Goal: Task Accomplishment & Management: Manage account settings

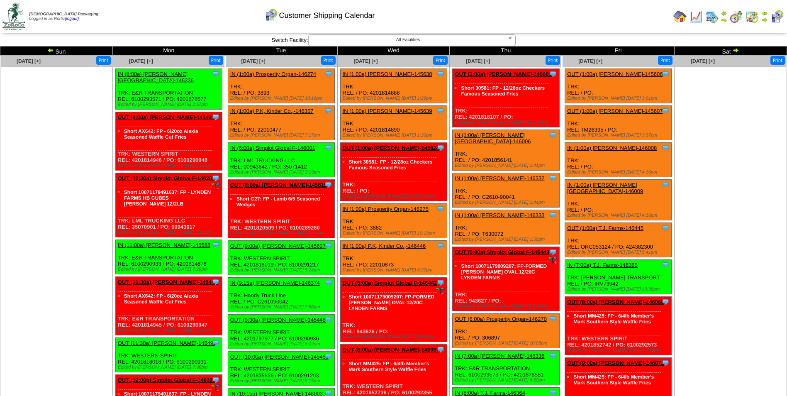
click at [51, 49] on img at bounding box center [50, 50] width 7 height 7
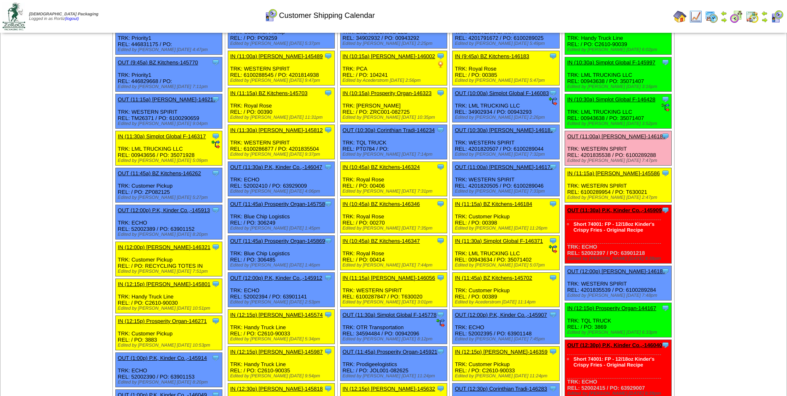
scroll to position [249, 0]
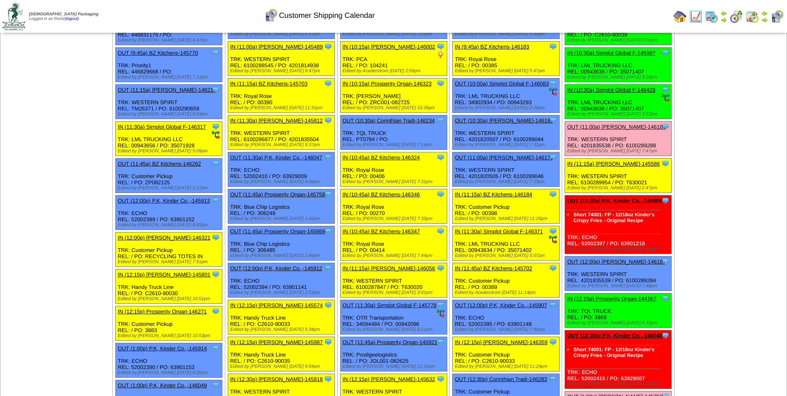
click at [766, 21] on img at bounding box center [764, 20] width 7 height 7
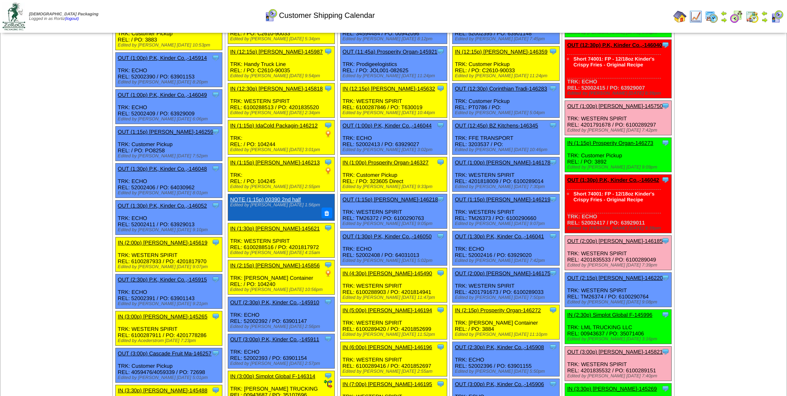
scroll to position [581, 0]
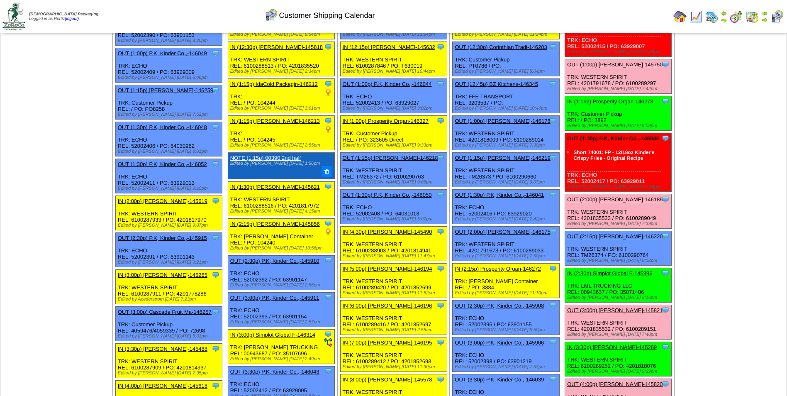
click at [599, 196] on link "OUT (2:00p) [PERSON_NAME]-146185" at bounding box center [614, 199] width 95 height 6
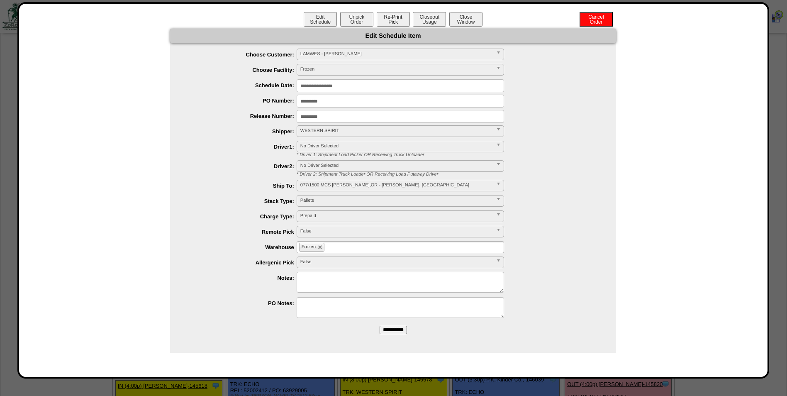
click at [399, 24] on button "Re-Print Pick" at bounding box center [393, 19] width 33 height 15
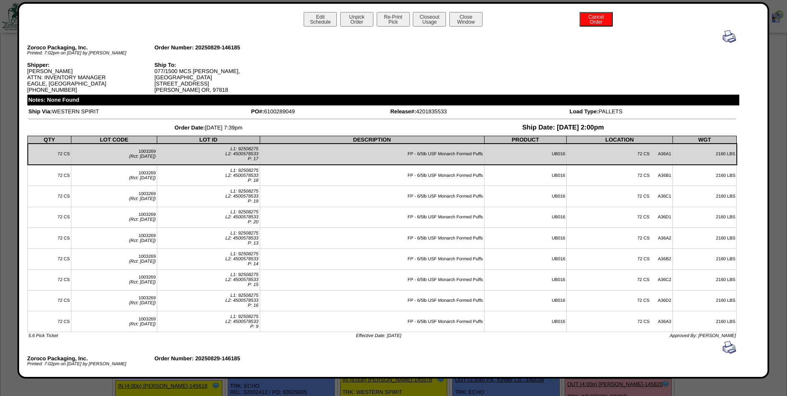
click at [723, 37] on img at bounding box center [729, 36] width 13 height 13
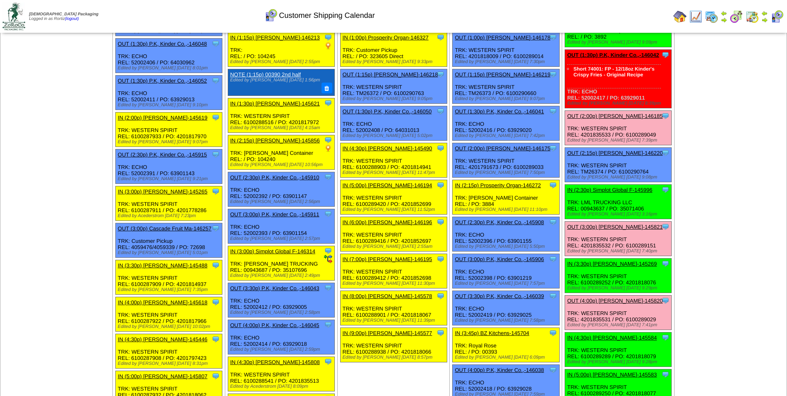
scroll to position [664, 0]
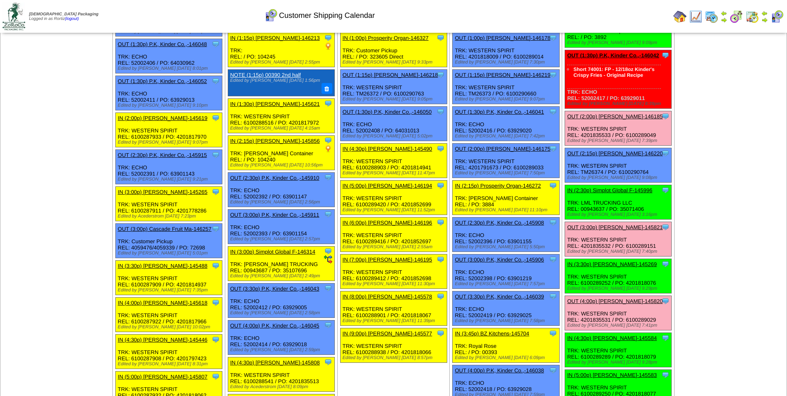
click at [618, 224] on link "OUT (3:00p) [PERSON_NAME]-145821" at bounding box center [614, 227] width 95 height 6
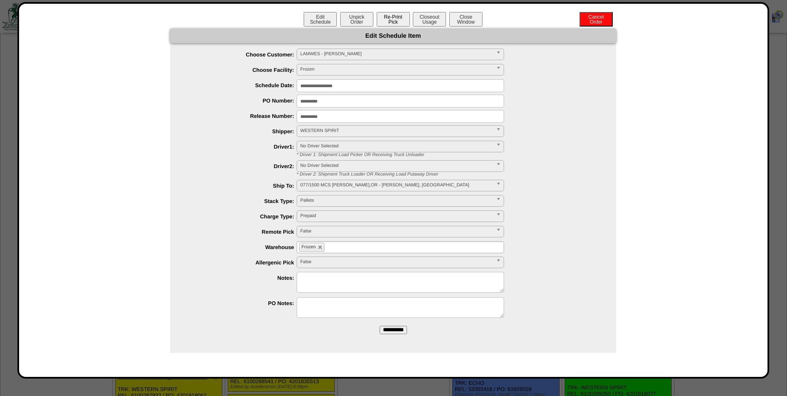
click at [392, 22] on button "Re-Print Pick" at bounding box center [393, 19] width 33 height 15
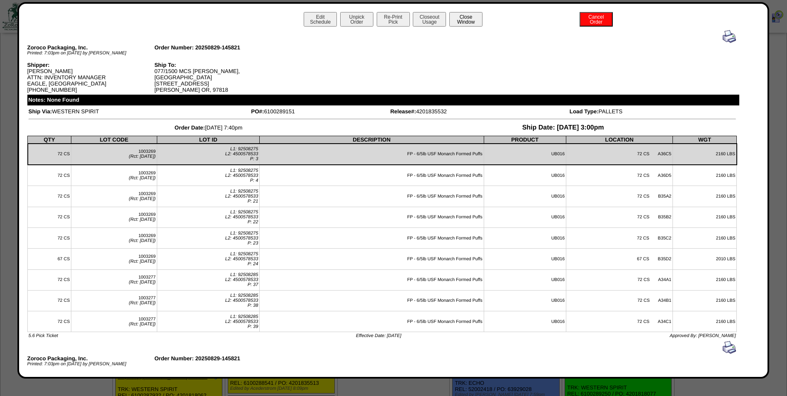
click at [465, 21] on button "Close Window" at bounding box center [465, 19] width 33 height 15
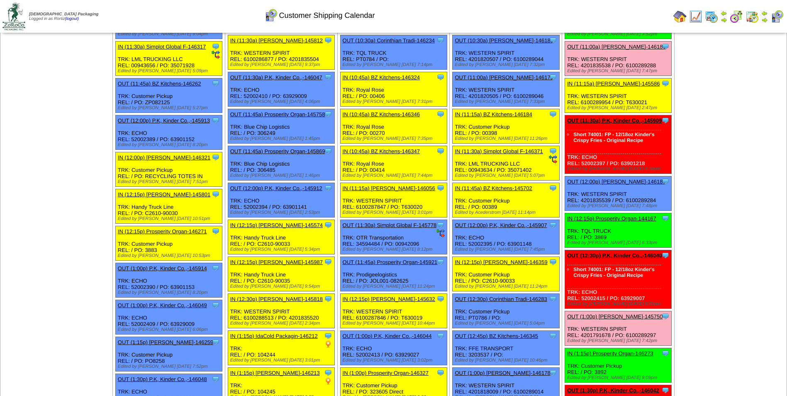
scroll to position [332, 0]
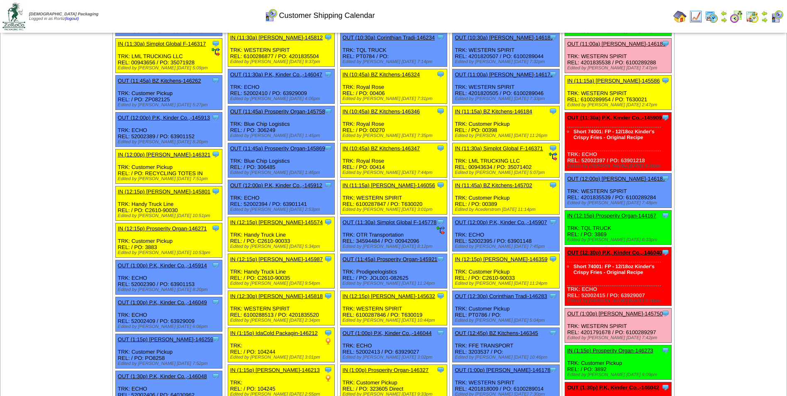
click at [601, 310] on link "OUT (1:00p) [PERSON_NAME]-145750" at bounding box center [614, 313] width 95 height 6
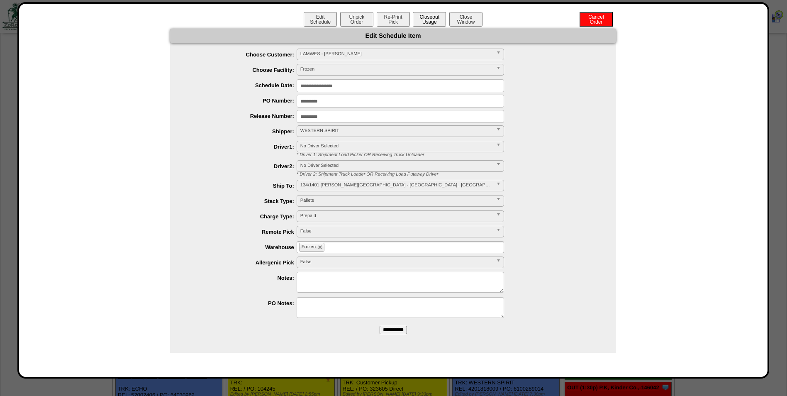
click at [432, 20] on button "Closeout Usage" at bounding box center [429, 19] width 33 height 15
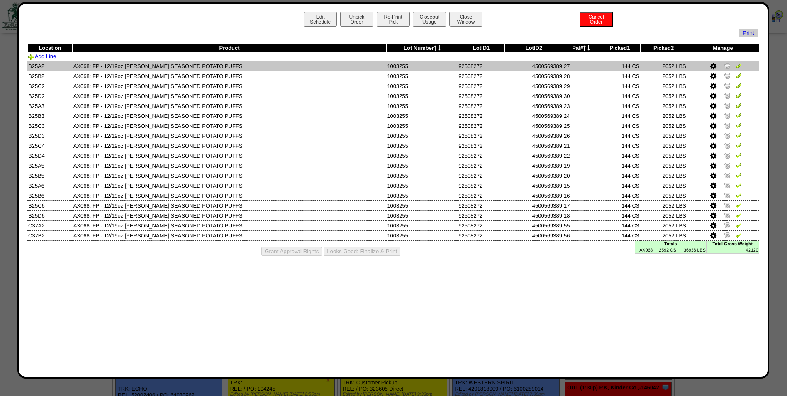
click at [738, 66] on img at bounding box center [738, 65] width 7 height 7
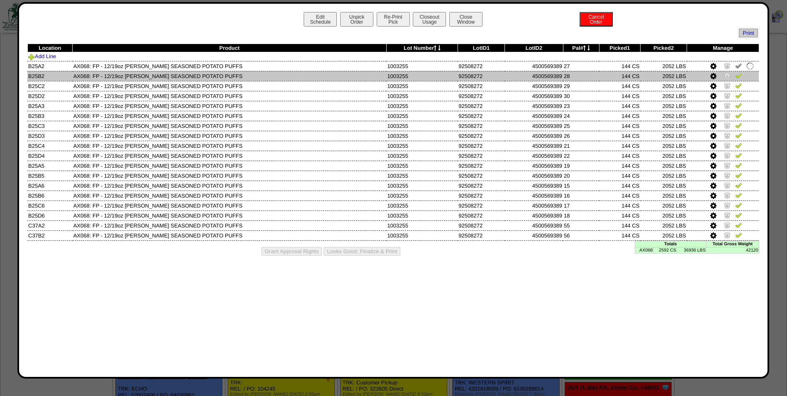
click at [737, 76] on img at bounding box center [738, 75] width 7 height 7
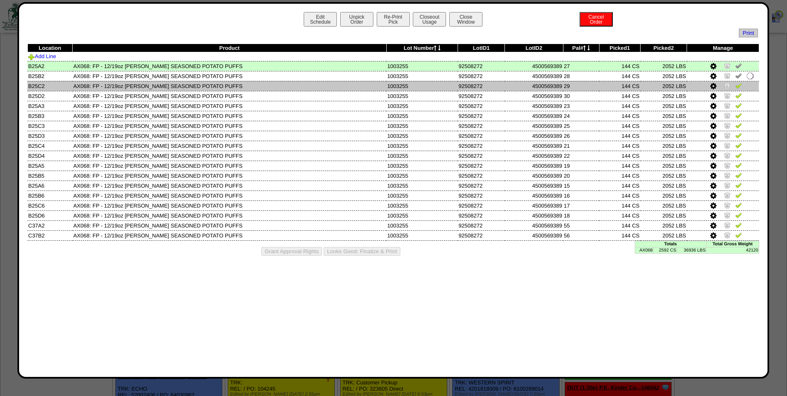
click at [736, 87] on img at bounding box center [738, 85] width 7 height 7
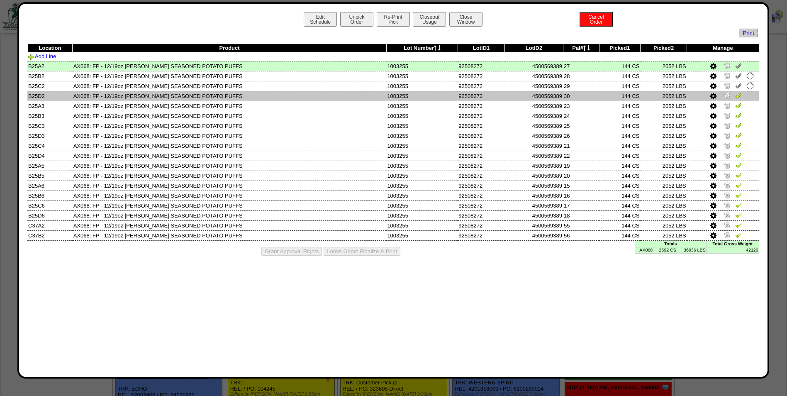
click at [739, 93] on img at bounding box center [738, 95] width 7 height 7
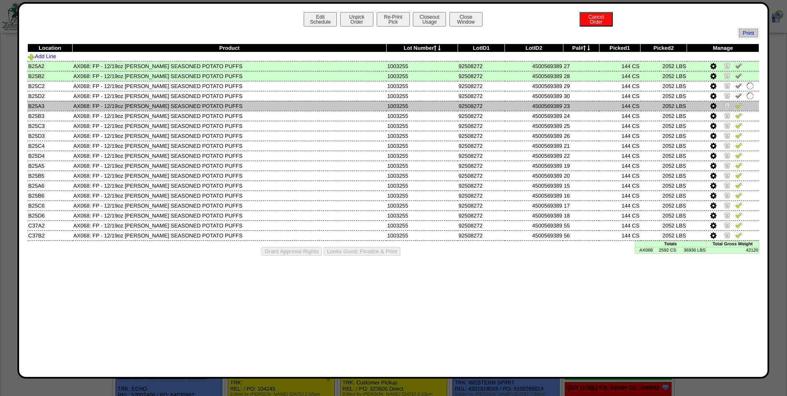
click at [739, 104] on img at bounding box center [738, 105] width 7 height 7
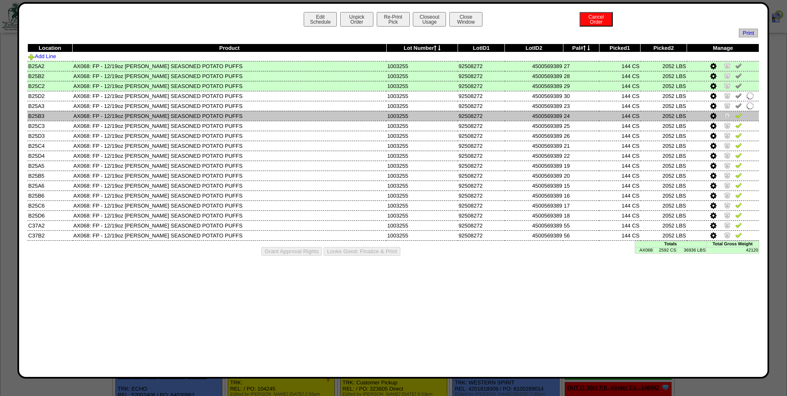
click at [737, 117] on img at bounding box center [738, 115] width 7 height 7
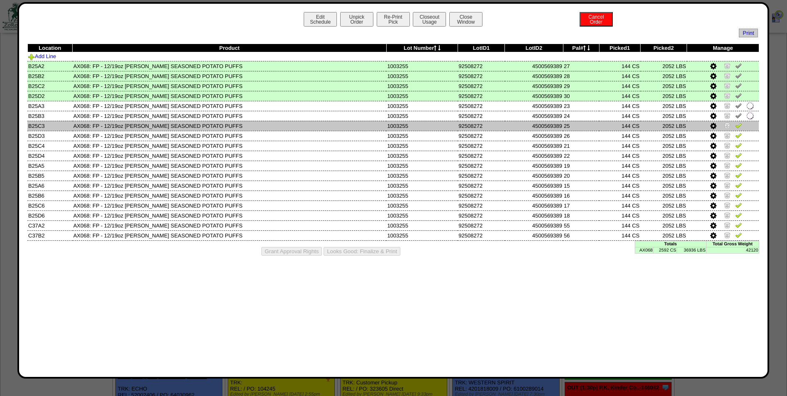
click at [740, 126] on img at bounding box center [738, 125] width 7 height 7
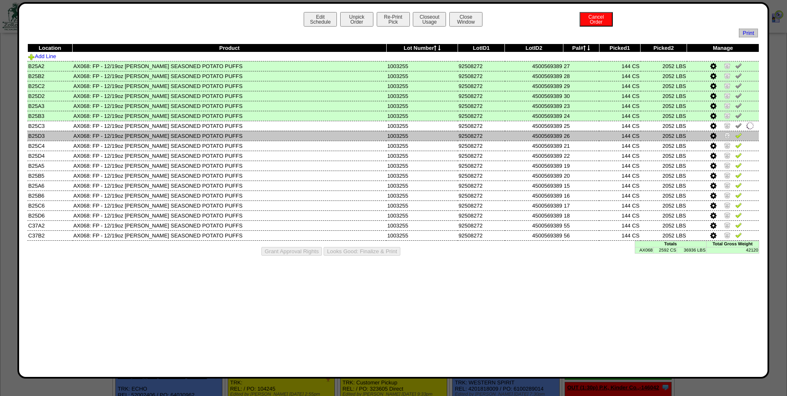
click at [738, 134] on img at bounding box center [738, 135] width 7 height 7
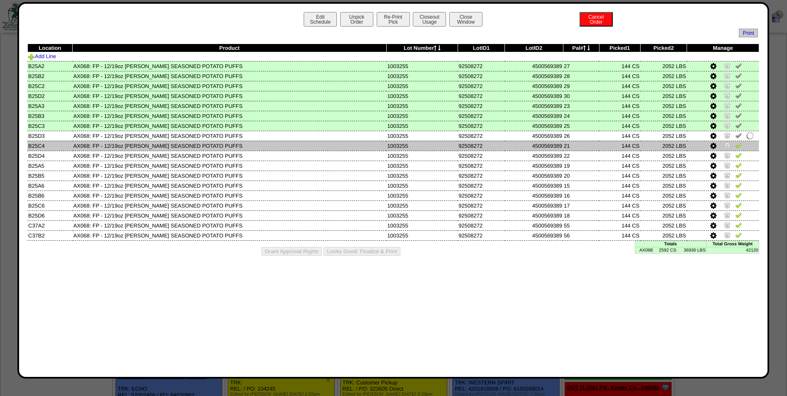
click at [738, 146] on img at bounding box center [738, 145] width 7 height 7
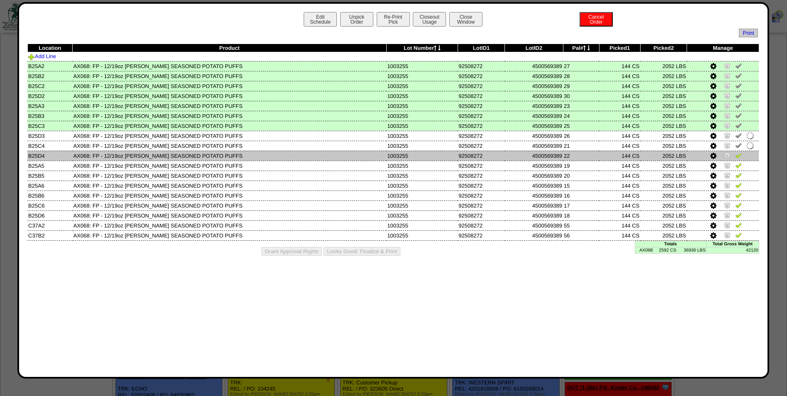
click at [738, 156] on img at bounding box center [738, 155] width 7 height 7
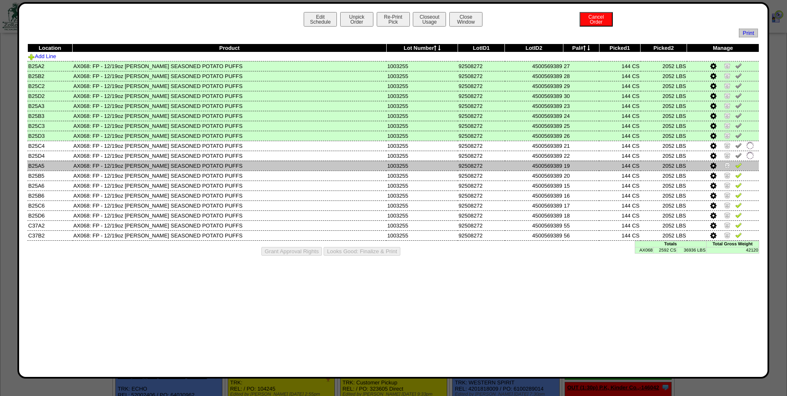
click at [738, 165] on img at bounding box center [738, 165] width 7 height 7
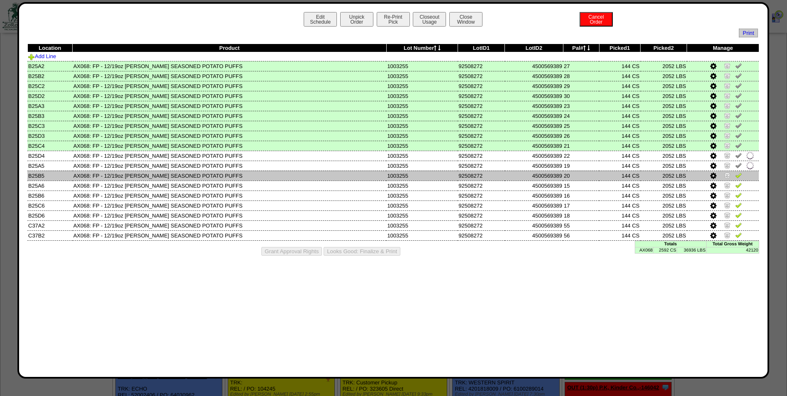
click at [738, 174] on img at bounding box center [738, 175] width 7 height 7
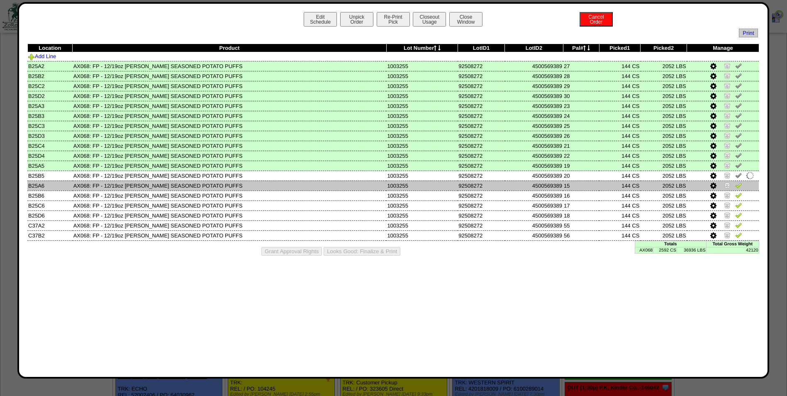
click at [738, 183] on img at bounding box center [738, 185] width 7 height 7
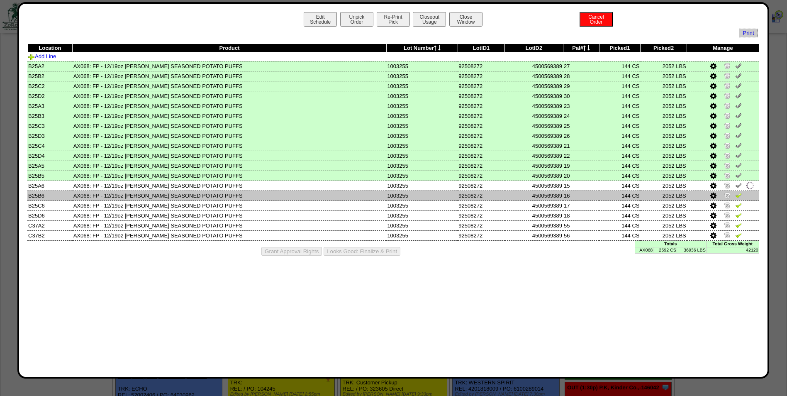
click at [739, 193] on img at bounding box center [738, 195] width 7 height 7
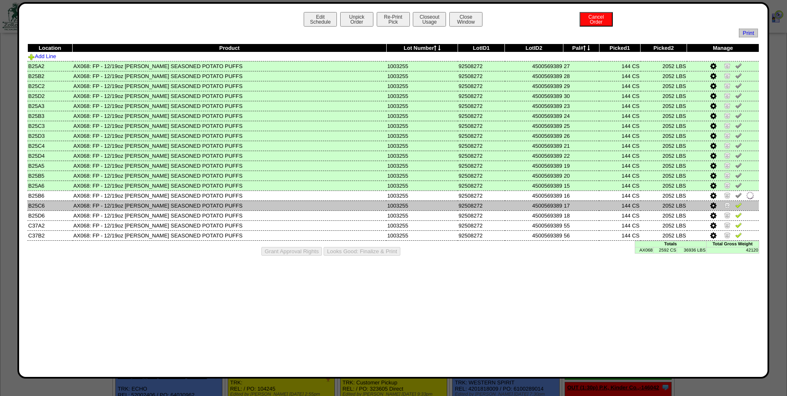
click at [739, 202] on img at bounding box center [738, 205] width 7 height 7
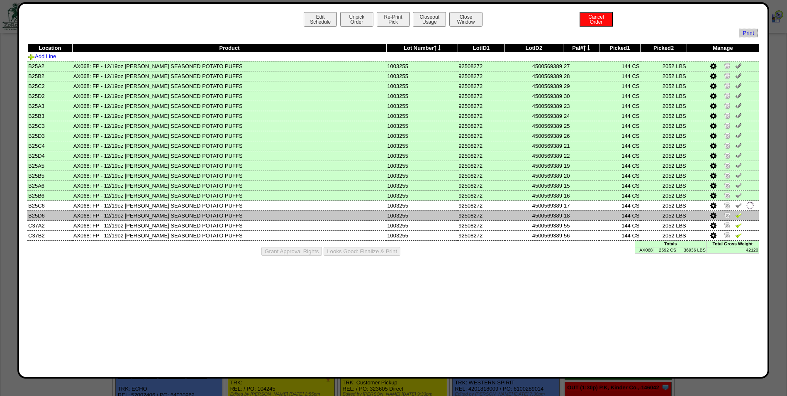
click at [739, 214] on img at bounding box center [738, 215] width 7 height 7
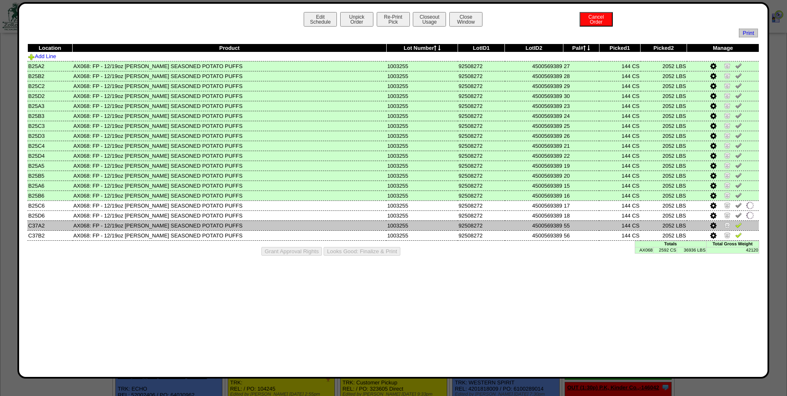
click at [739, 223] on img at bounding box center [738, 225] width 7 height 7
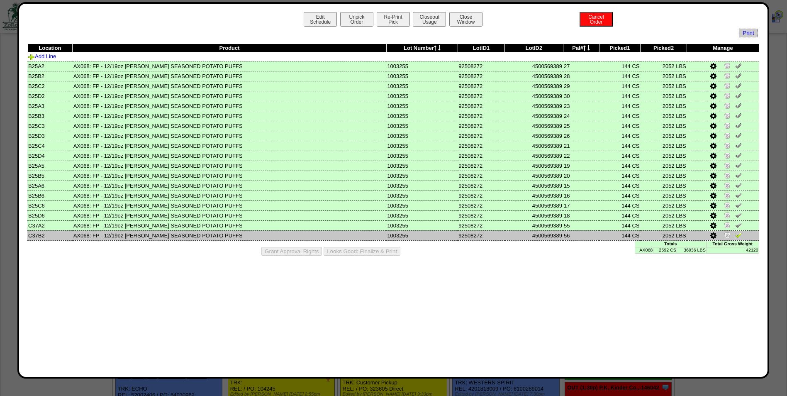
click at [738, 234] on img at bounding box center [738, 234] width 7 height 7
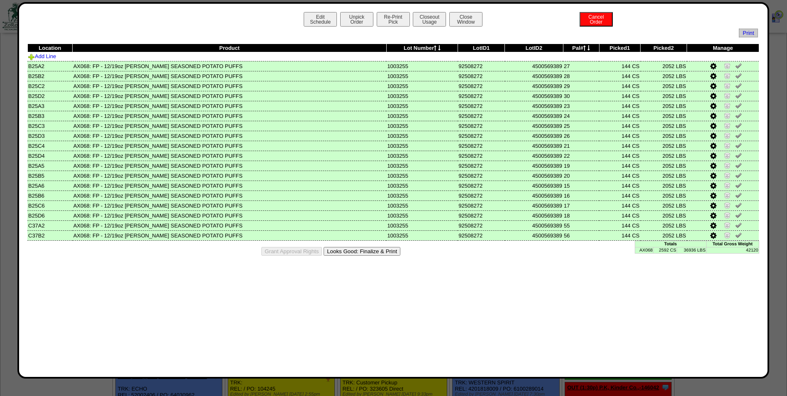
click at [337, 249] on button "Looks Good: Finalize & Print" at bounding box center [362, 251] width 77 height 9
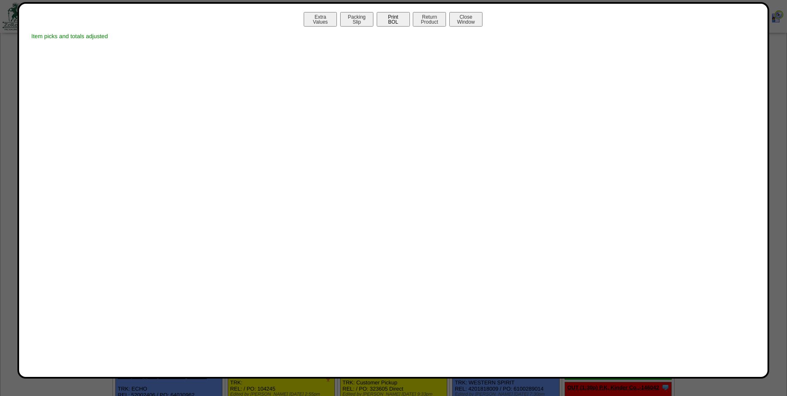
click at [403, 23] on button "Print BOL" at bounding box center [393, 19] width 33 height 15
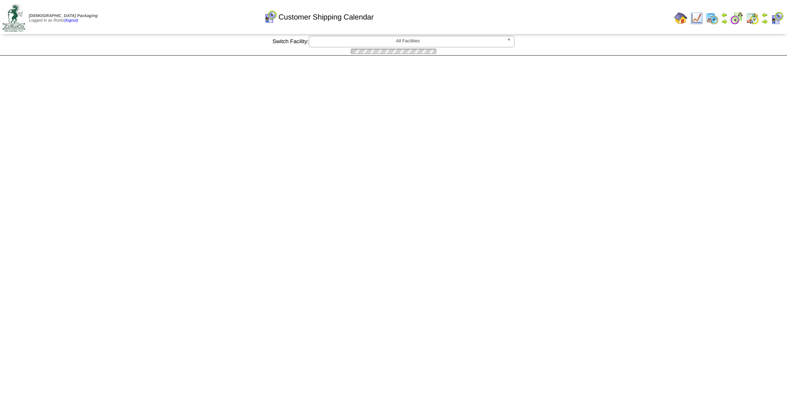
scroll to position [332, 0]
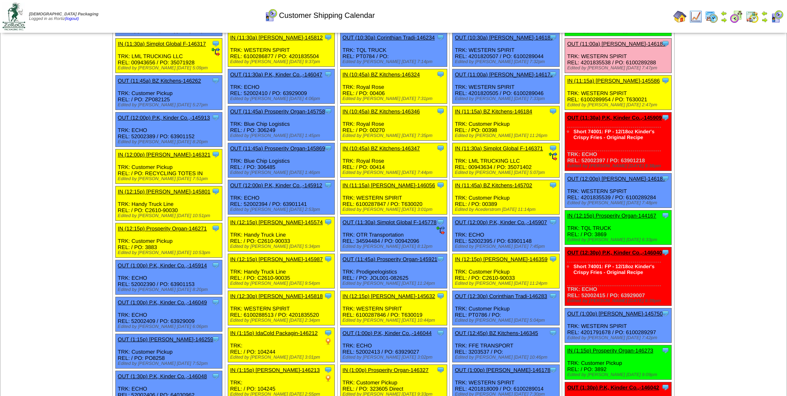
click at [566, 17] on td "Print All" at bounding box center [436, 16] width 468 height 31
click at [595, 53] on div "Clone Item OUT (11:00a) [PERSON_NAME]-146186 [PERSON_NAME][GEOGRAPHIC_DATA] Sch…" at bounding box center [618, 56] width 107 height 34
copy div "4201835538"
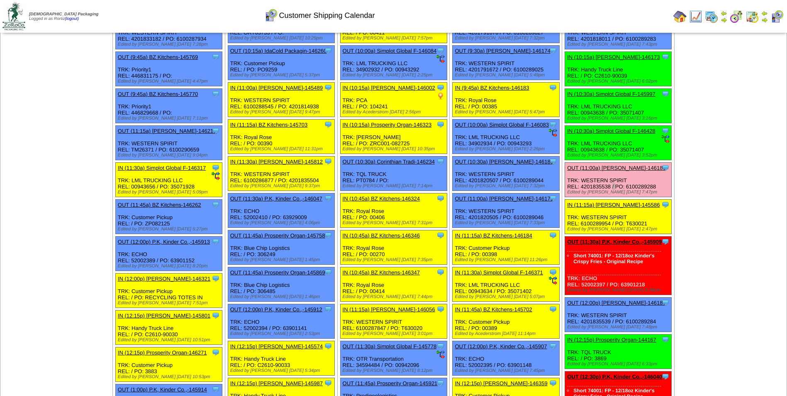
scroll to position [207, 0]
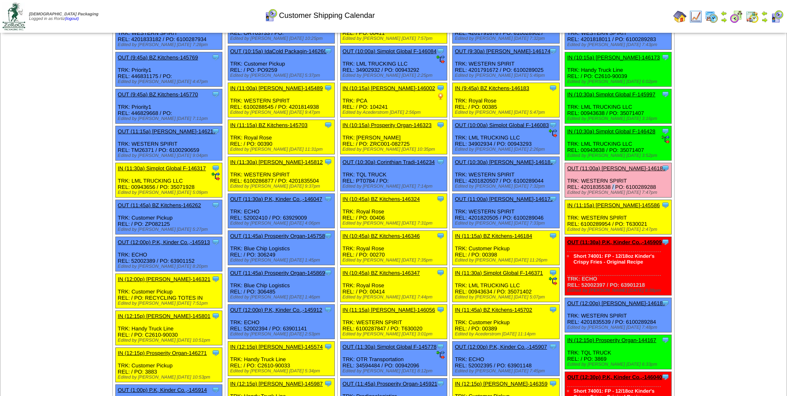
copy div "4201835538"
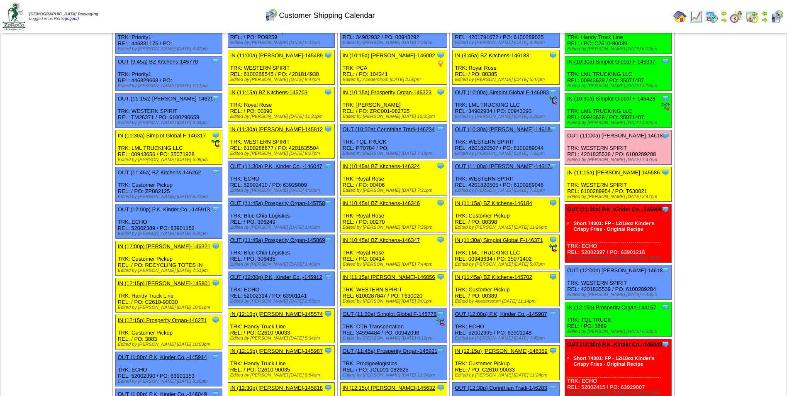
scroll to position [0, 0]
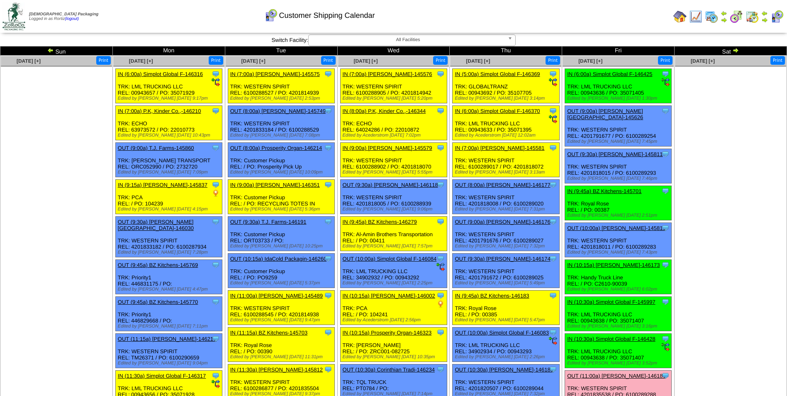
click at [735, 52] on img at bounding box center [735, 50] width 7 height 7
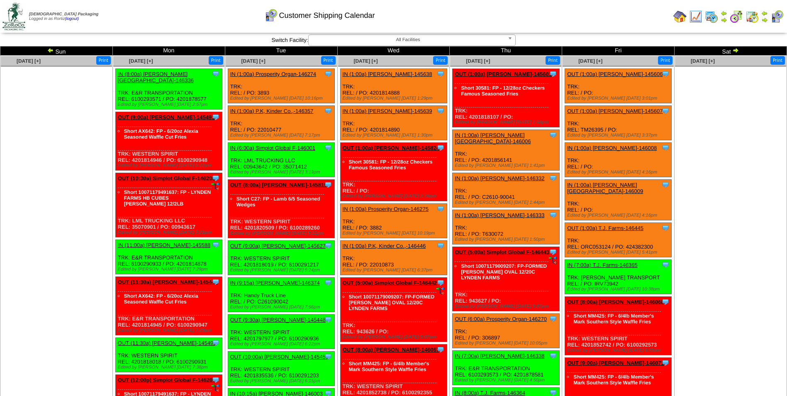
click at [597, 19] on td "Print All" at bounding box center [436, 16] width 468 height 31
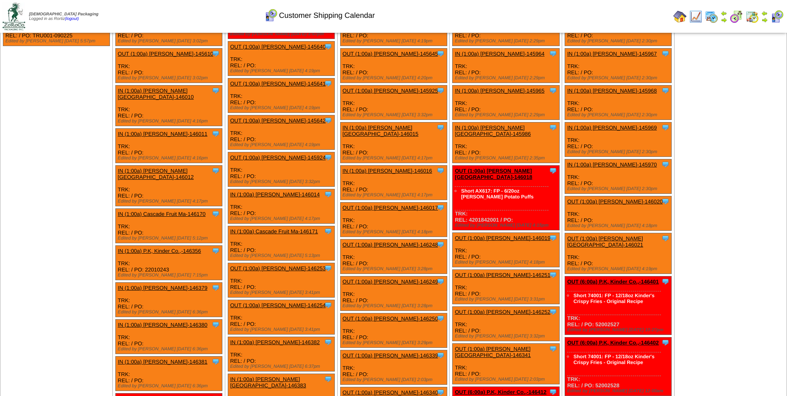
scroll to position [1652, 0]
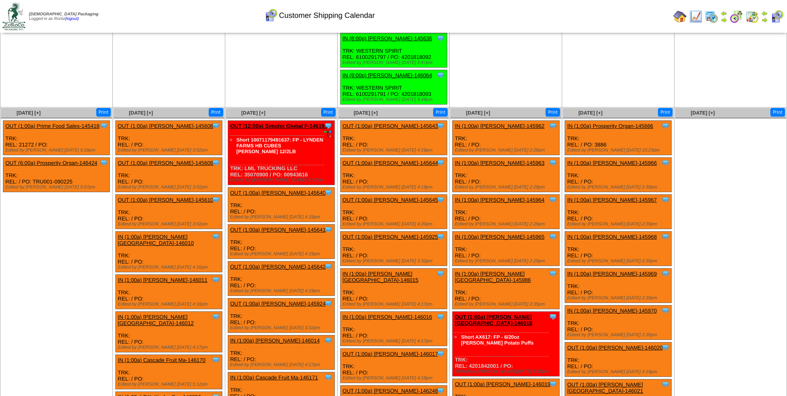
click at [280, 123] on link "OUT (12:00a) Simplot Global F-146198" at bounding box center [278, 126] width 97 height 6
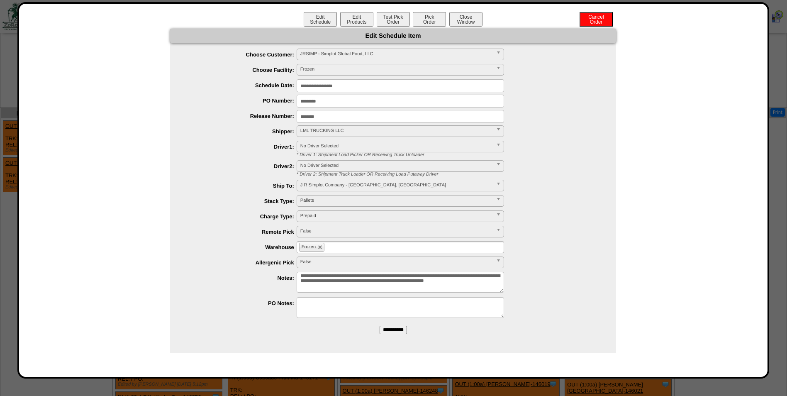
click at [376, 86] on input "**********" at bounding box center [400, 85] width 207 height 13
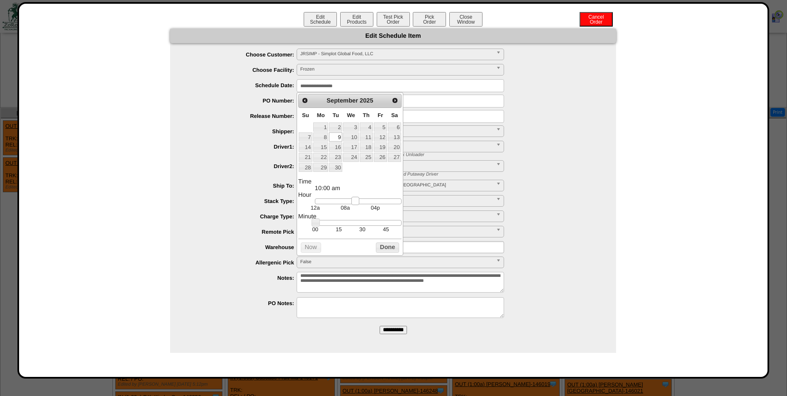
type input "**********"
drag, startPoint x: 314, startPoint y: 202, endPoint x: 357, endPoint y: 205, distance: 43.2
click at [357, 205] on link at bounding box center [359, 201] width 8 height 8
click at [388, 251] on button "Done" at bounding box center [387, 247] width 23 height 10
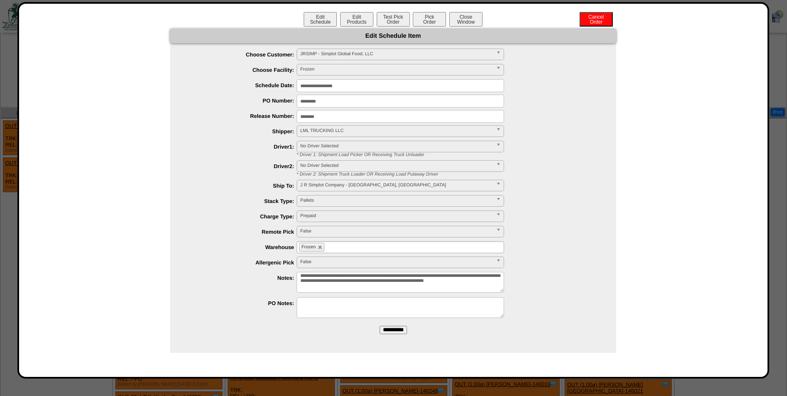
click at [383, 329] on input "**********" at bounding box center [393, 330] width 27 height 8
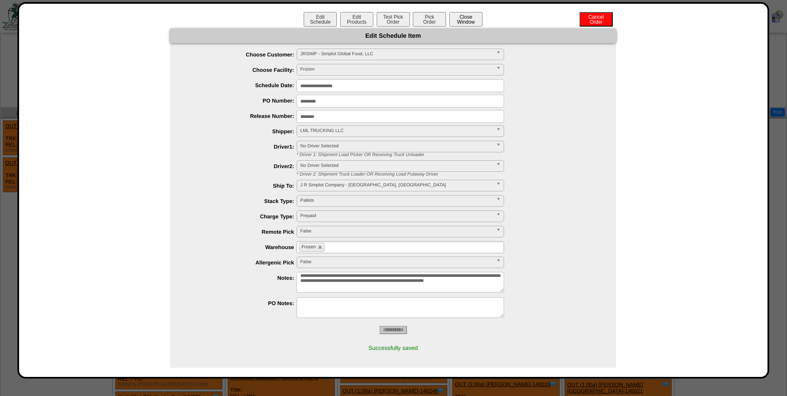
click at [461, 21] on button "Close Window" at bounding box center [465, 19] width 33 height 15
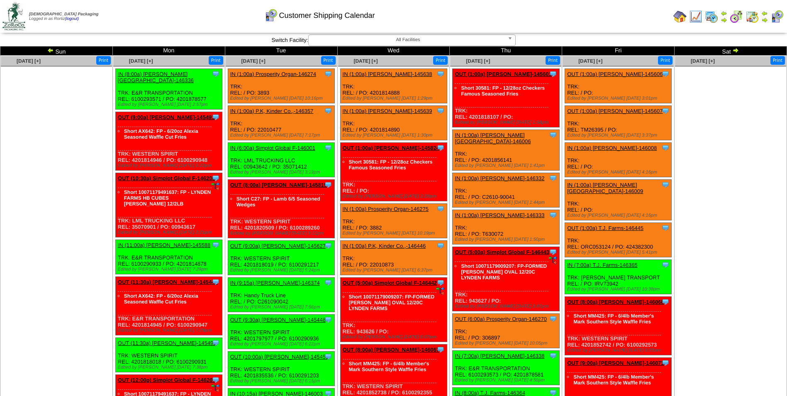
click at [299, 110] on link "IN (1:00a) P.K, Kinder Co.,-146357" at bounding box center [271, 111] width 83 height 6
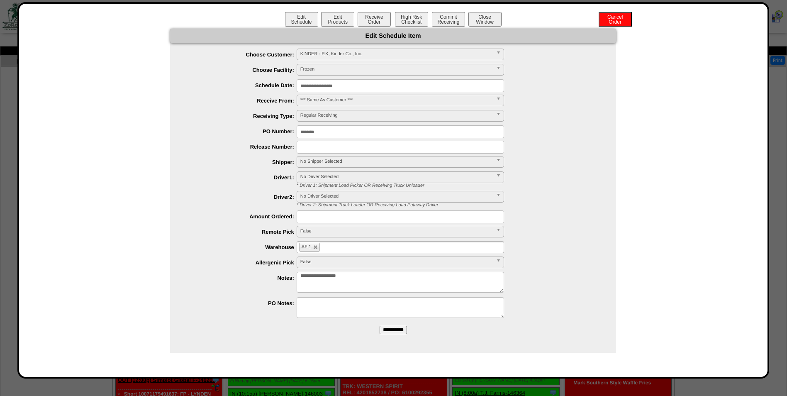
click at [492, 88] on input "**********" at bounding box center [400, 85] width 207 height 13
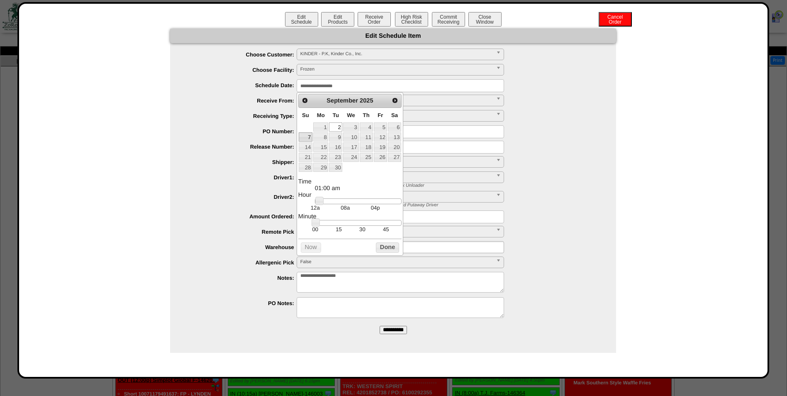
click at [312, 139] on link "7" at bounding box center [306, 136] width 14 height 9
type input "**********"
click at [385, 248] on button "Done" at bounding box center [387, 247] width 23 height 10
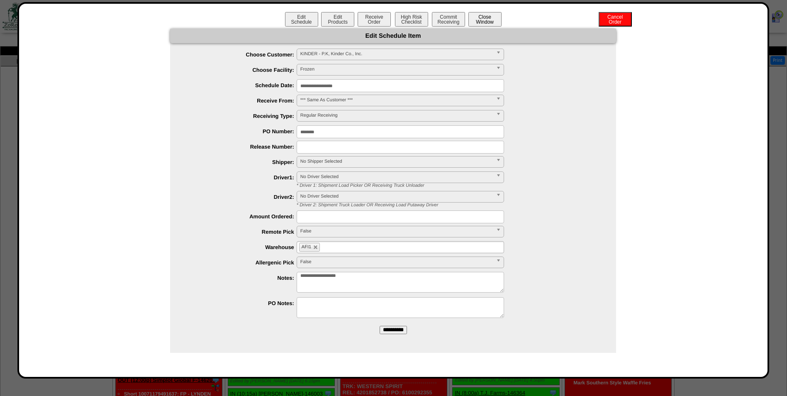
click at [489, 23] on button "Close Window" at bounding box center [484, 19] width 33 height 15
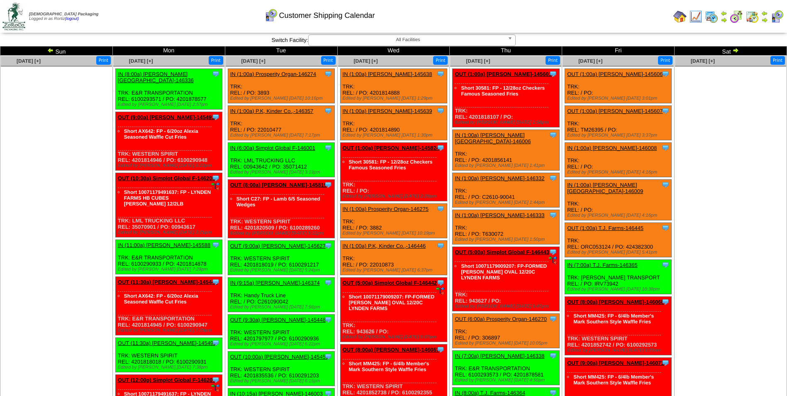
click at [268, 128] on div "Clone Item IN (1:00a) P.K, Kinder Co.,-146357 P.K, Kinder Co., Inc. ScheduleID:…" at bounding box center [281, 123] width 107 height 34
copy div "22010477"
click at [548, 13] on td "Print All" at bounding box center [436, 16] width 468 height 31
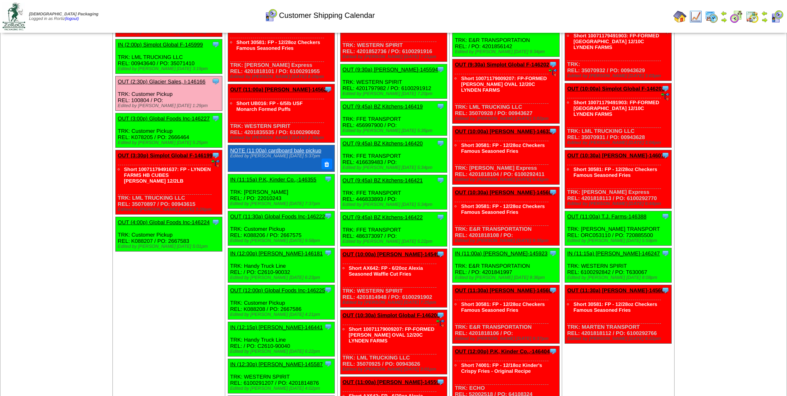
drag, startPoint x: 296, startPoint y: 205, endPoint x: 296, endPoint y: 215, distance: 10.4
click at [296, 215] on ul "Clone Item IN (1:00a) Prosperity Organ-146274 Prosperity Organic Foods Inc Sche…" at bounding box center [281, 370] width 111 height 1408
drag, startPoint x: 296, startPoint y: 215, endPoint x: 291, endPoint y: 191, distance: 24.1
click at [291, 191] on div "Clone Item IN (11:15a) P.K, Kinder Co.,-146355 P.K, Kinder Co., Inc. ScheduleID…" at bounding box center [281, 191] width 107 height 34
